Goal: Task Accomplishment & Management: Complete application form

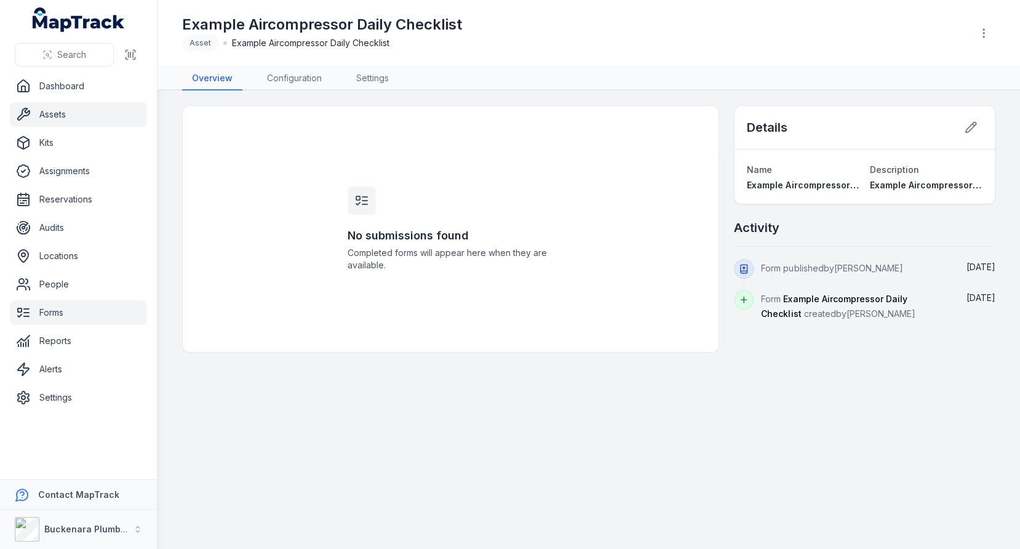
click at [54, 119] on link "Assets" at bounding box center [78, 114] width 137 height 25
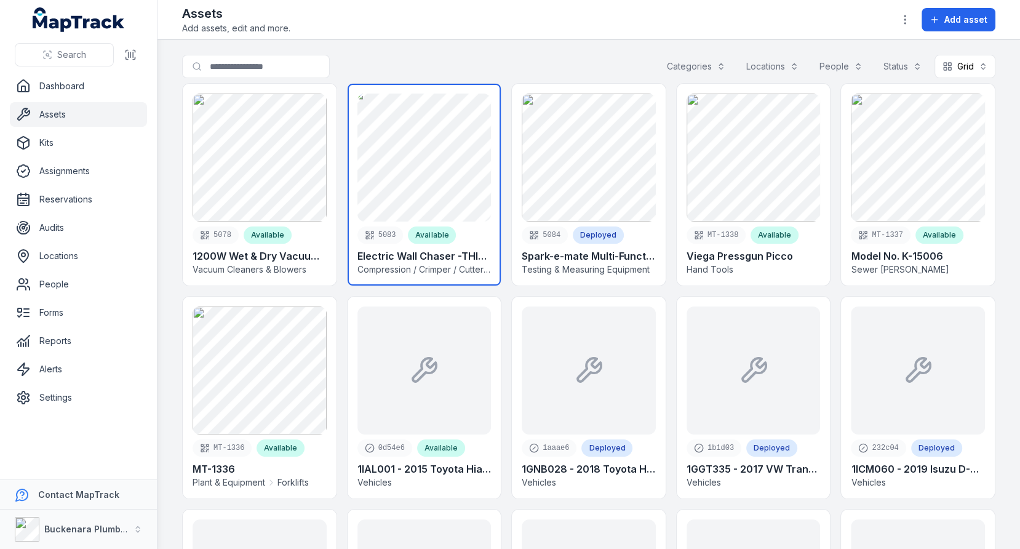
click at [412, 164] on link at bounding box center [425, 185] width 154 height 202
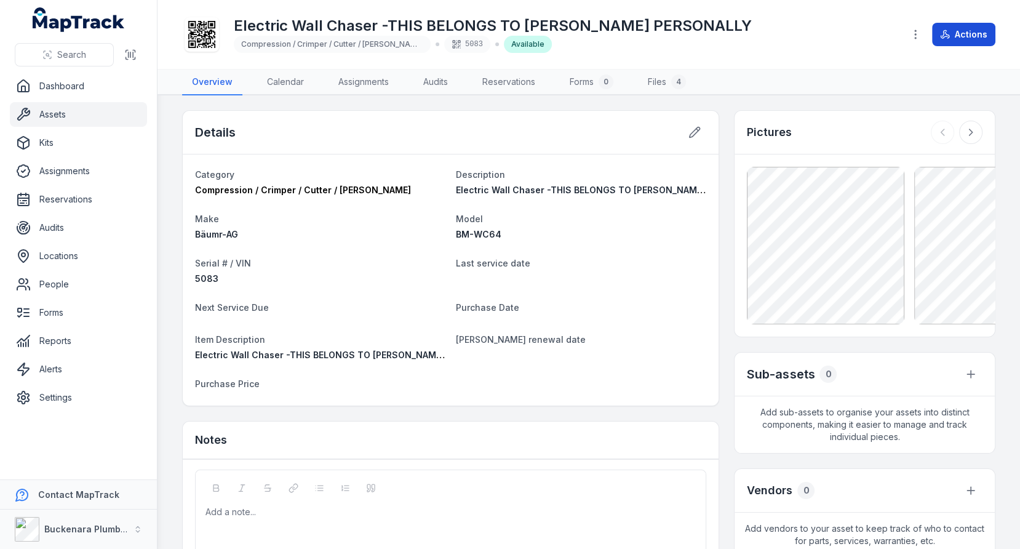
click at [989, 41] on button "Actions" at bounding box center [963, 34] width 63 height 23
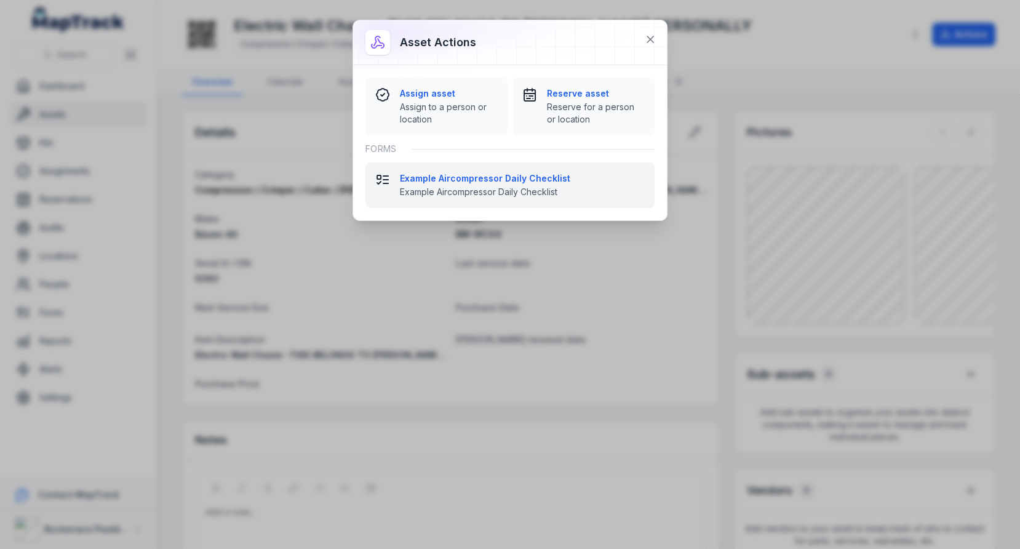
click at [490, 176] on strong "Example Aircompressor Daily Checklist" at bounding box center [522, 178] width 245 height 12
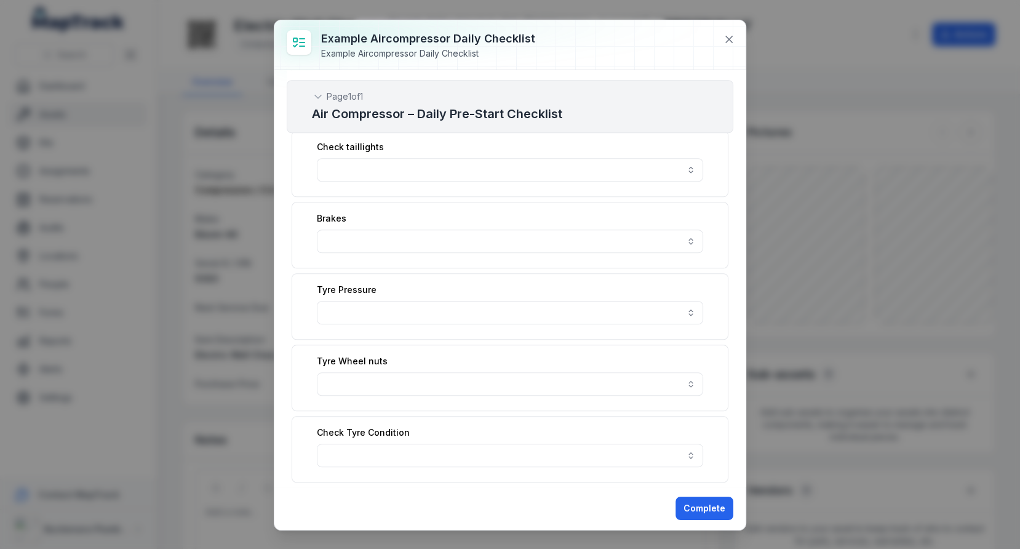
scroll to position [1197, 0]
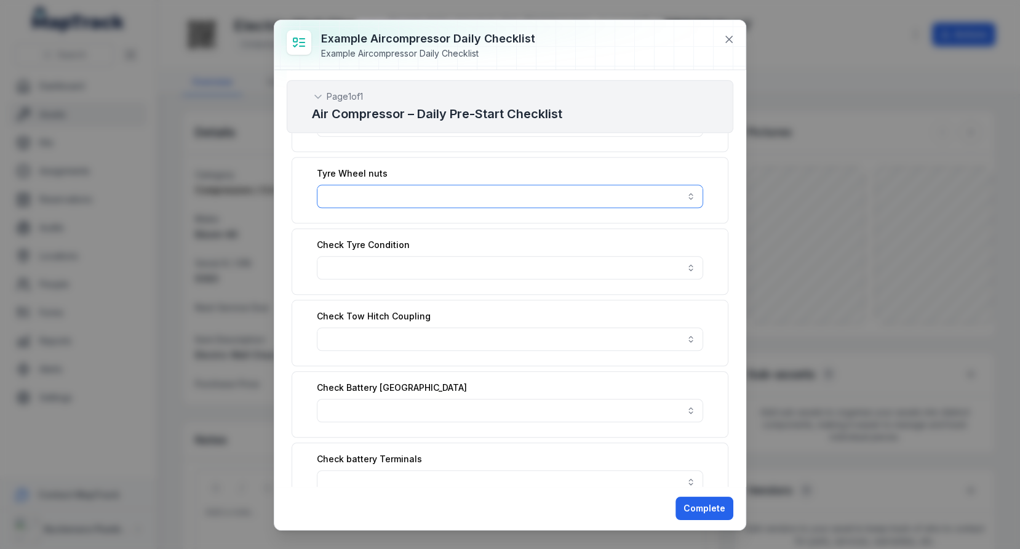
click at [460, 185] on button "button" at bounding box center [510, 196] width 386 height 23
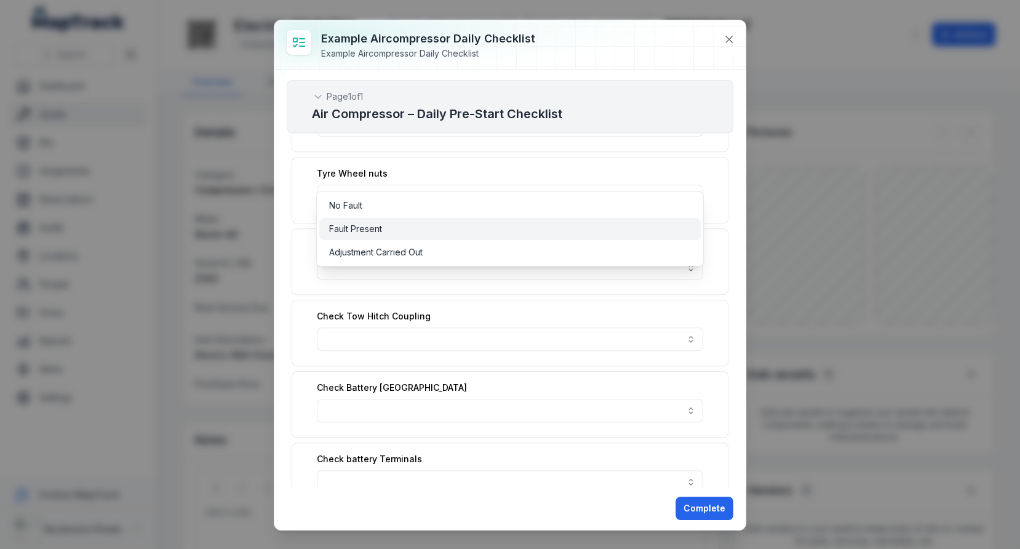
click at [441, 218] on div "Fault Present" at bounding box center [509, 229] width 381 height 22
click at [428, 303] on div "**********" at bounding box center [510, 471] width 447 height 3070
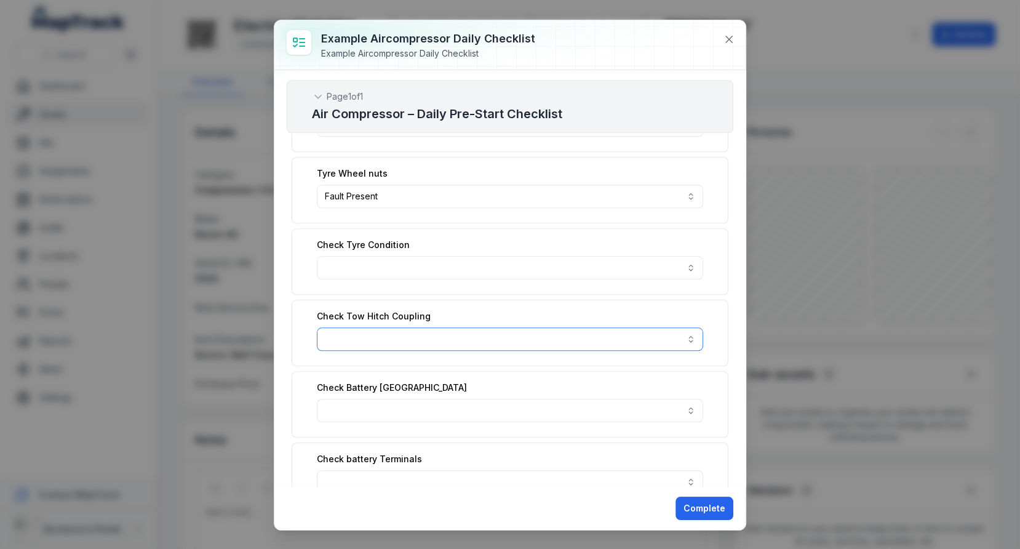
click at [425, 327] on button "button" at bounding box center [510, 338] width 386 height 23
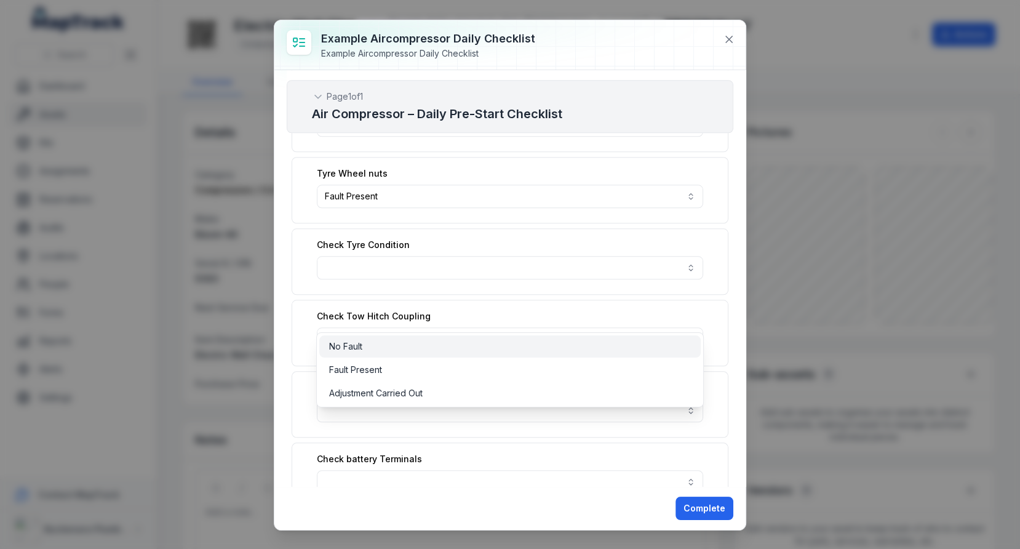
click at [423, 341] on div "No Fault" at bounding box center [510, 346] width 362 height 12
click at [466, 257] on div "**********" at bounding box center [510, 471] width 447 height 3070
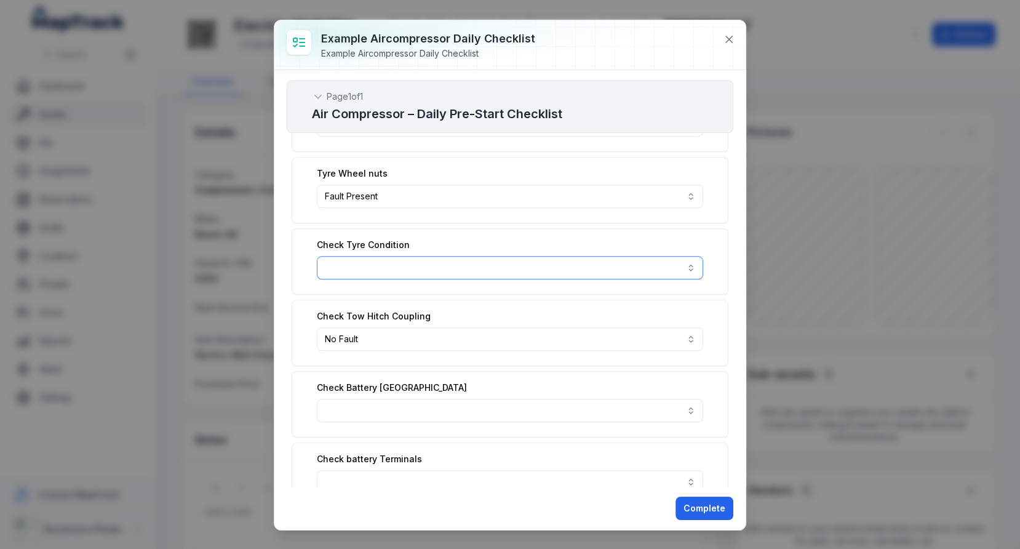
click at [476, 256] on button "button" at bounding box center [510, 267] width 386 height 23
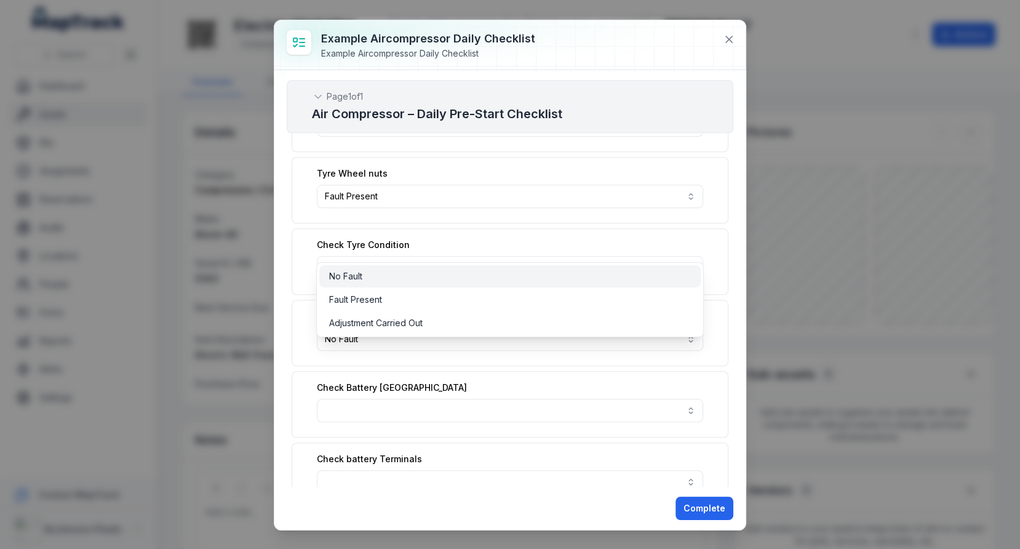
click at [476, 278] on div "No Fault" at bounding box center [510, 276] width 362 height 12
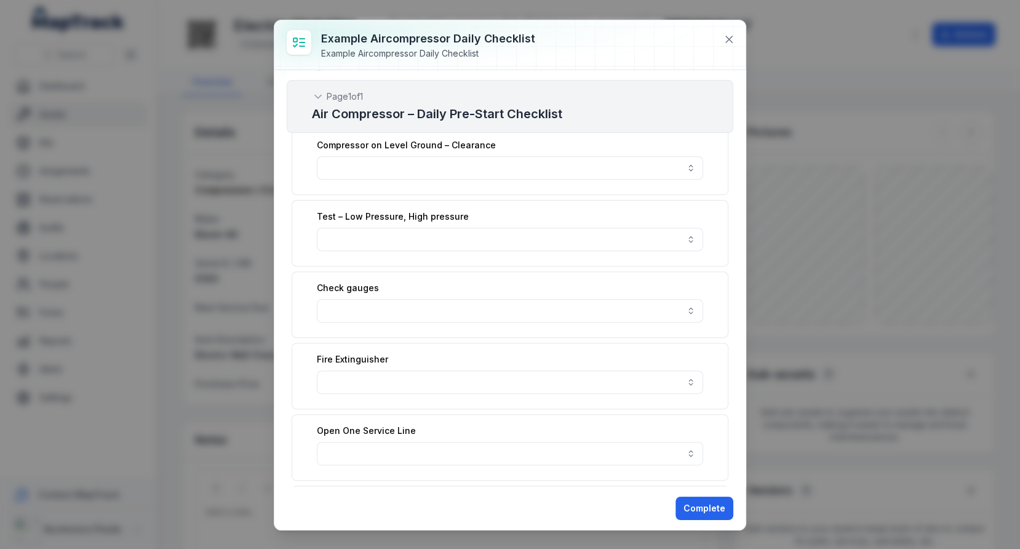
scroll to position [0, 0]
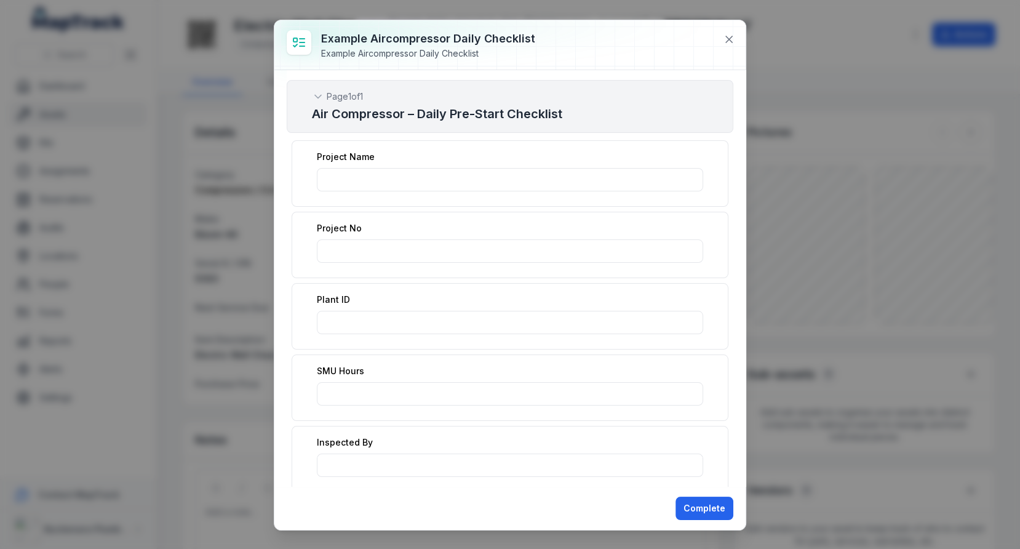
click at [716, 508] on div "**********" at bounding box center [509, 274] width 471 height 509
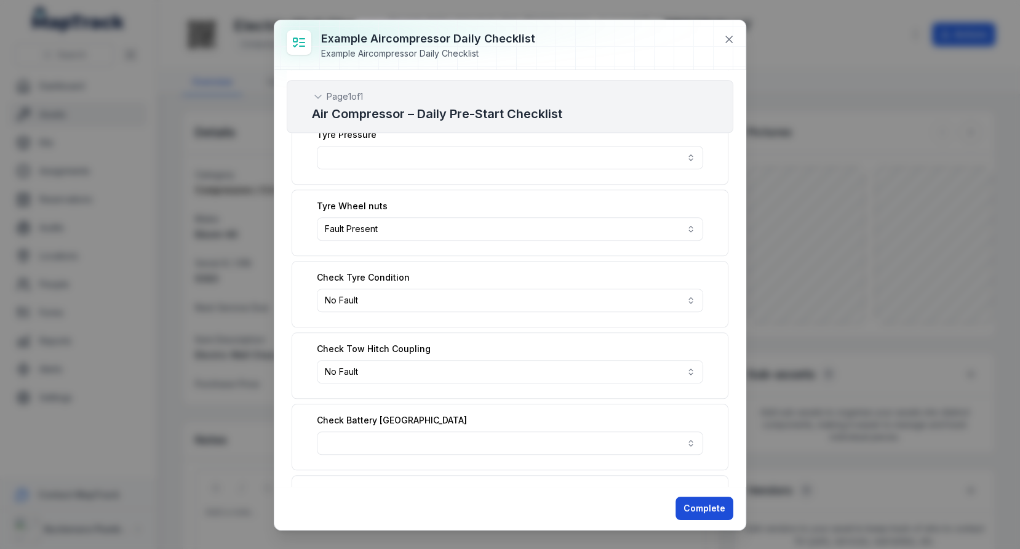
click at [713, 512] on button "Complete" at bounding box center [705, 508] width 58 height 23
